Goal: Check status: Check status

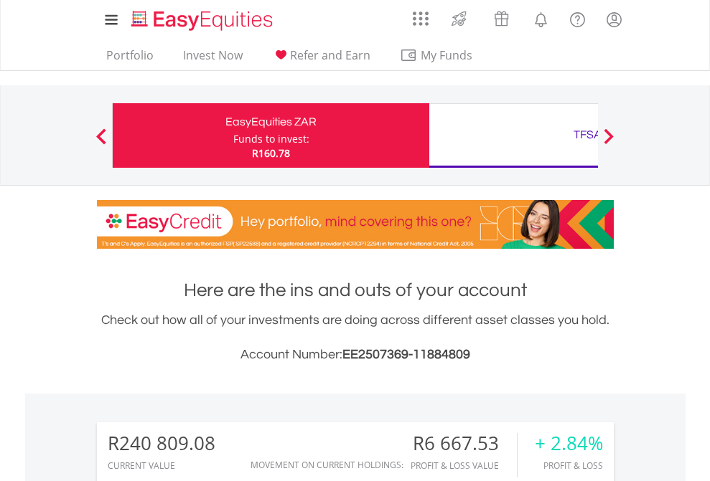
scroll to position [138, 225]
click at [233, 136] on div "Funds to invest:" at bounding box center [271, 139] width 76 height 14
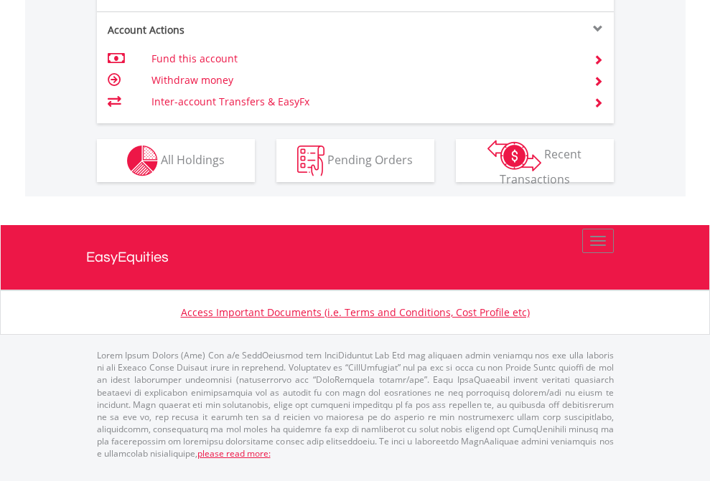
scroll to position [1252, 0]
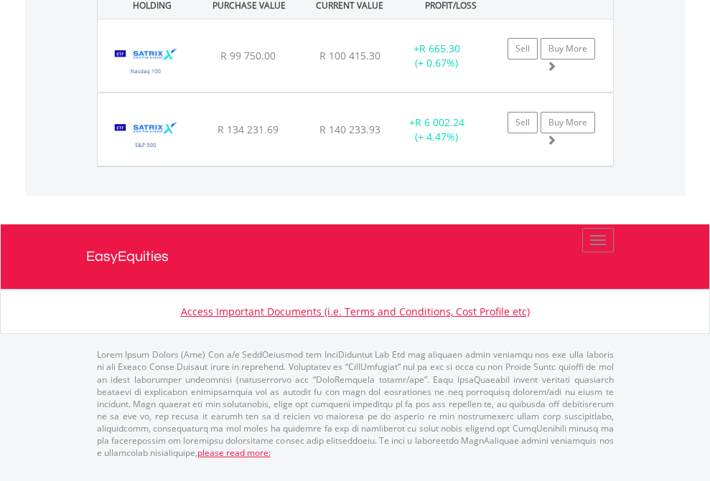
scroll to position [138, 225]
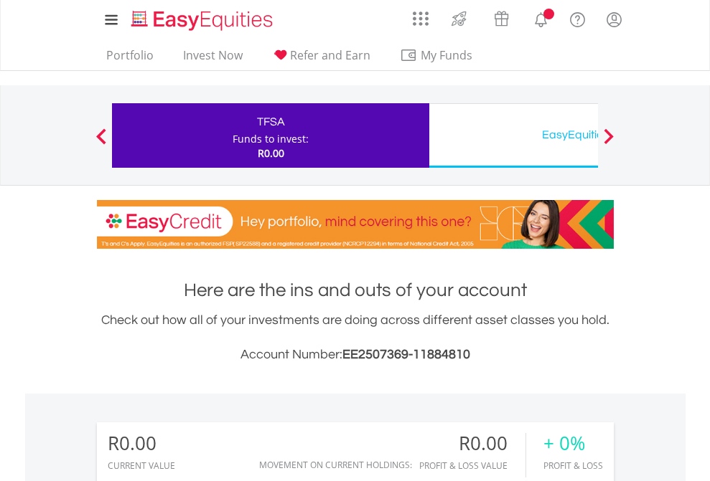
scroll to position [138, 225]
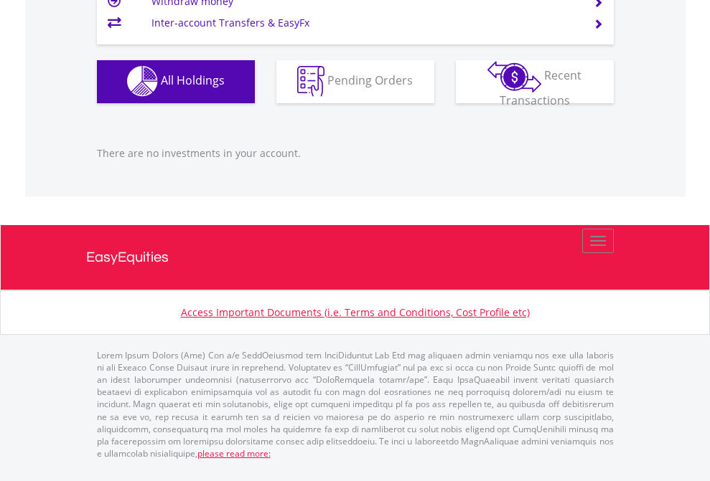
scroll to position [1421, 0]
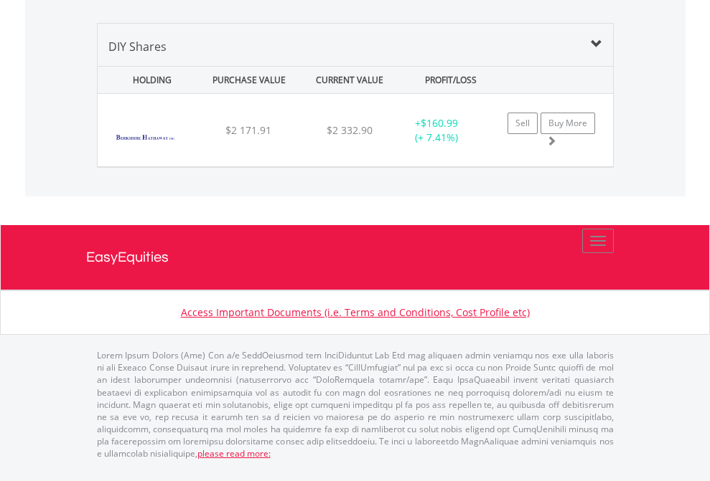
scroll to position [1596, 0]
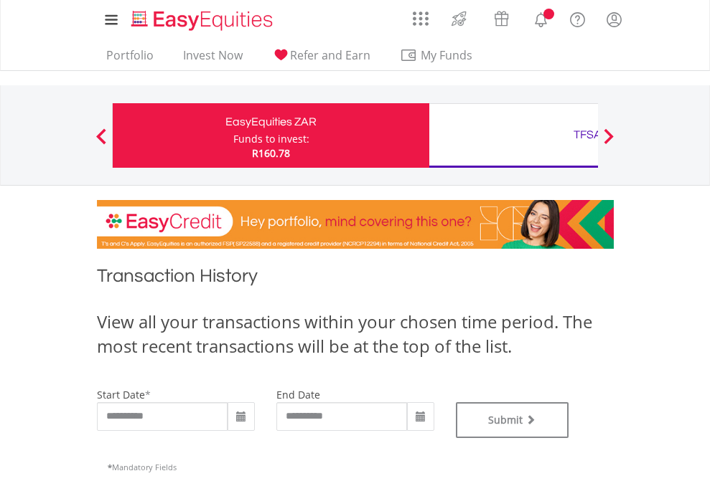
type input "**********"
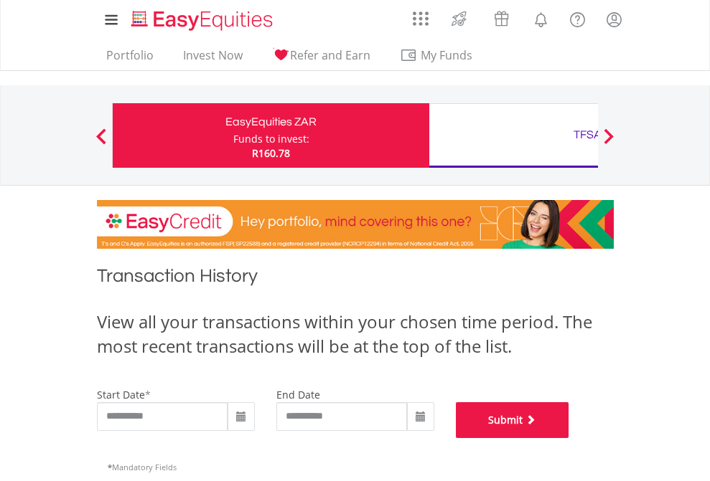
click at [569, 438] on button "Submit" at bounding box center [512, 420] width 113 height 36
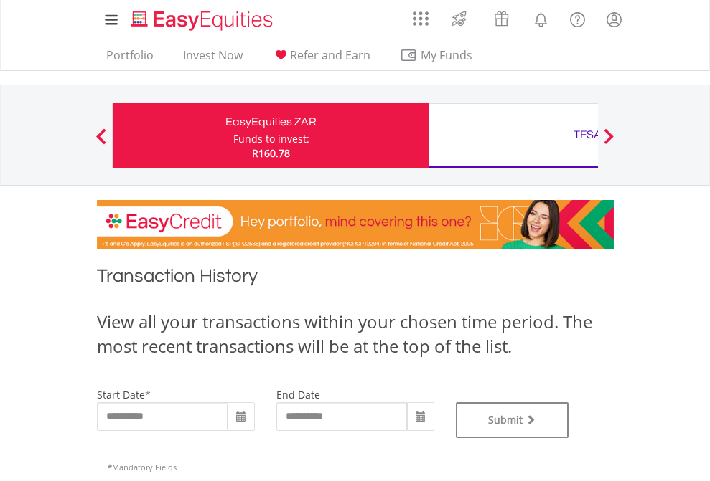
click at [513, 136] on div "TFSA" at bounding box center [587, 135] width 299 height 20
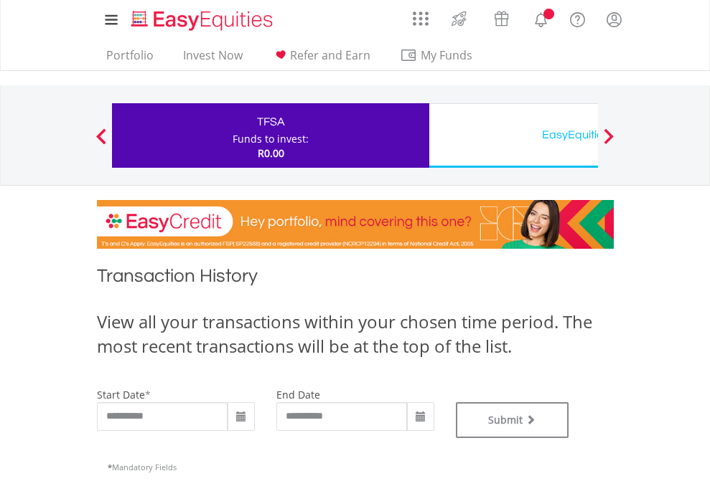
type input "**********"
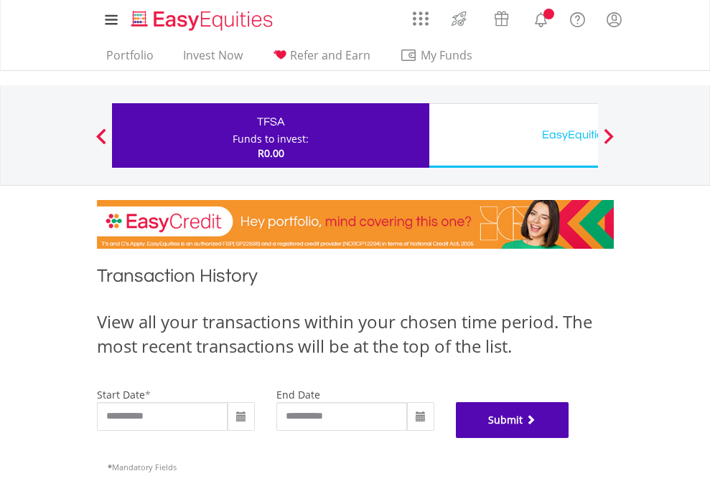
click at [569, 438] on button "Submit" at bounding box center [512, 420] width 113 height 36
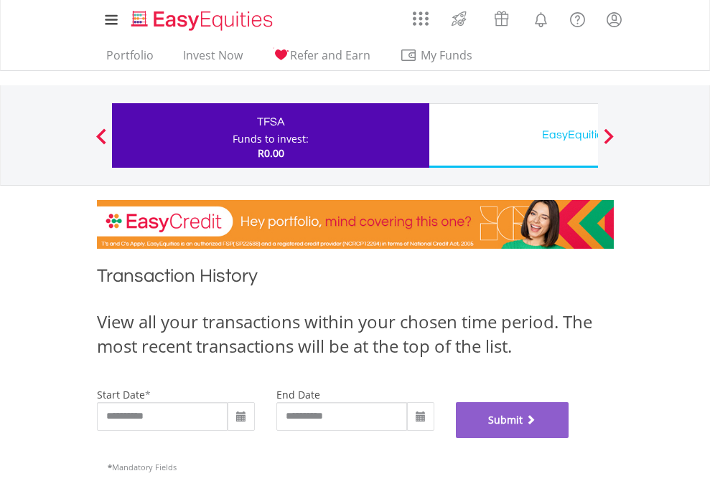
scroll to position [582, 0]
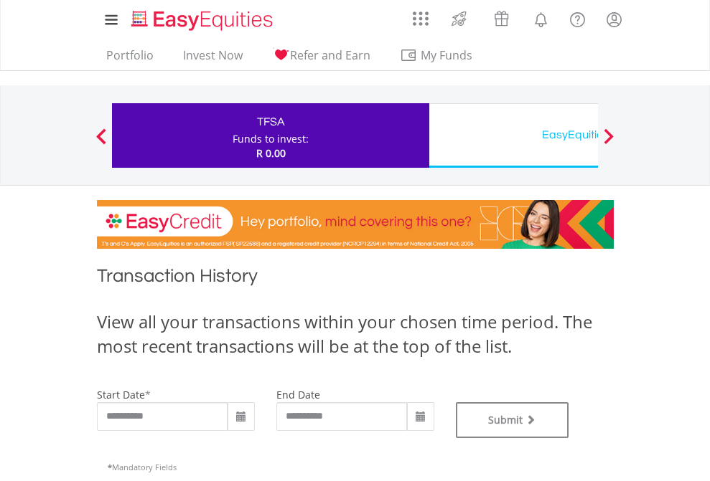
click at [513, 136] on div "EasyEquities USD" at bounding box center [587, 135] width 299 height 20
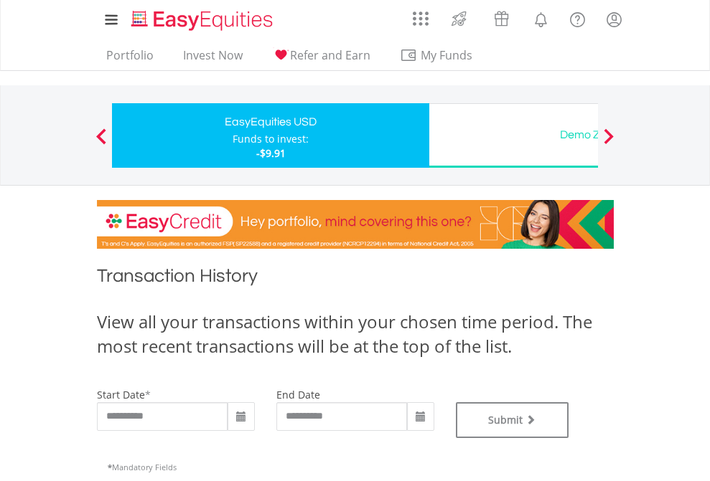
type input "**********"
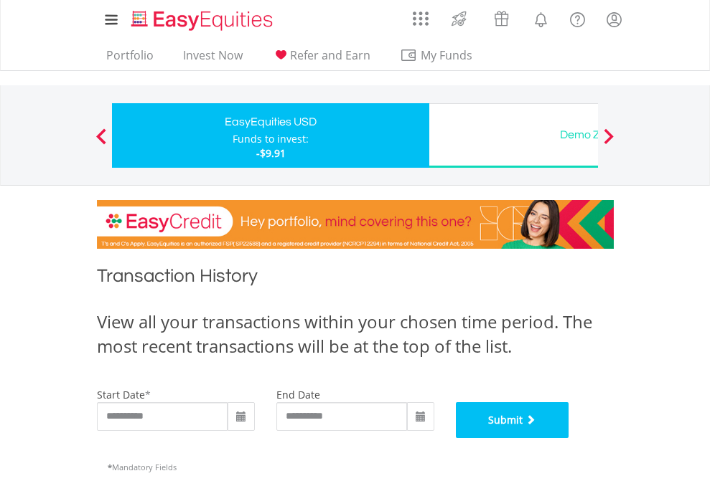
click at [569, 438] on button "Submit" at bounding box center [512, 420] width 113 height 36
